Goal: Transaction & Acquisition: Purchase product/service

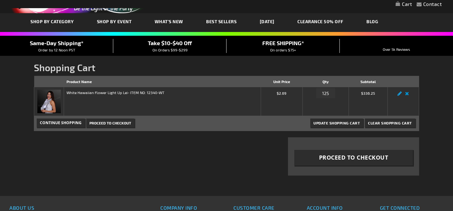
click at [401, 95] on link "Edit" at bounding box center [400, 95] width 8 height 0
click at [328, 93] on input "125" at bounding box center [325, 93] width 19 height 10
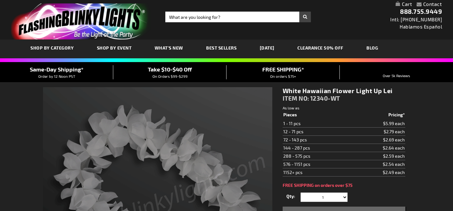
select select
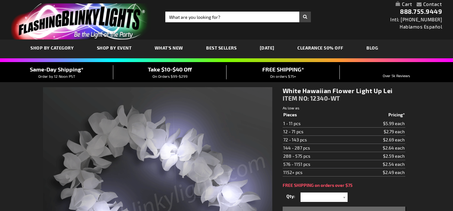
select select
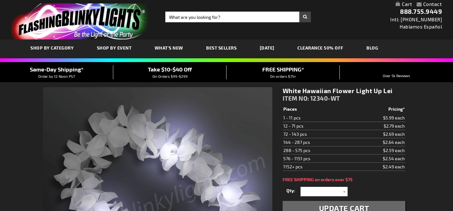
click at [406, 5] on link "My Cart" at bounding box center [403, 4] width 16 height 6
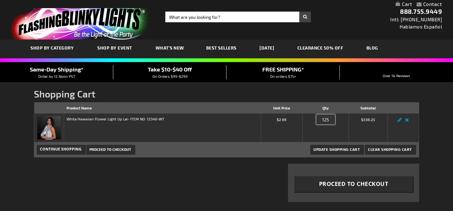
click at [330, 120] on input "125" at bounding box center [325, 119] width 19 height 10
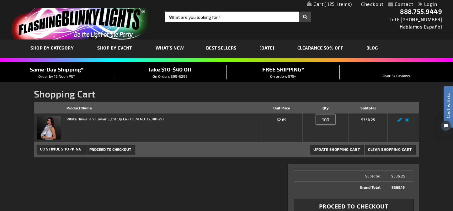
type input "100"
click at [358, 149] on span "Update Shopping Cart" at bounding box center [336, 149] width 46 height 4
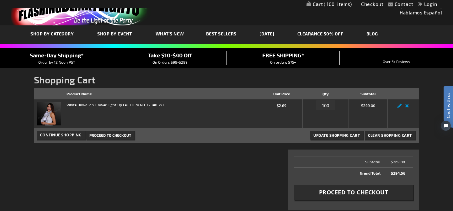
scroll to position [9, 0]
